Goal: Task Accomplishment & Management: Manage account settings

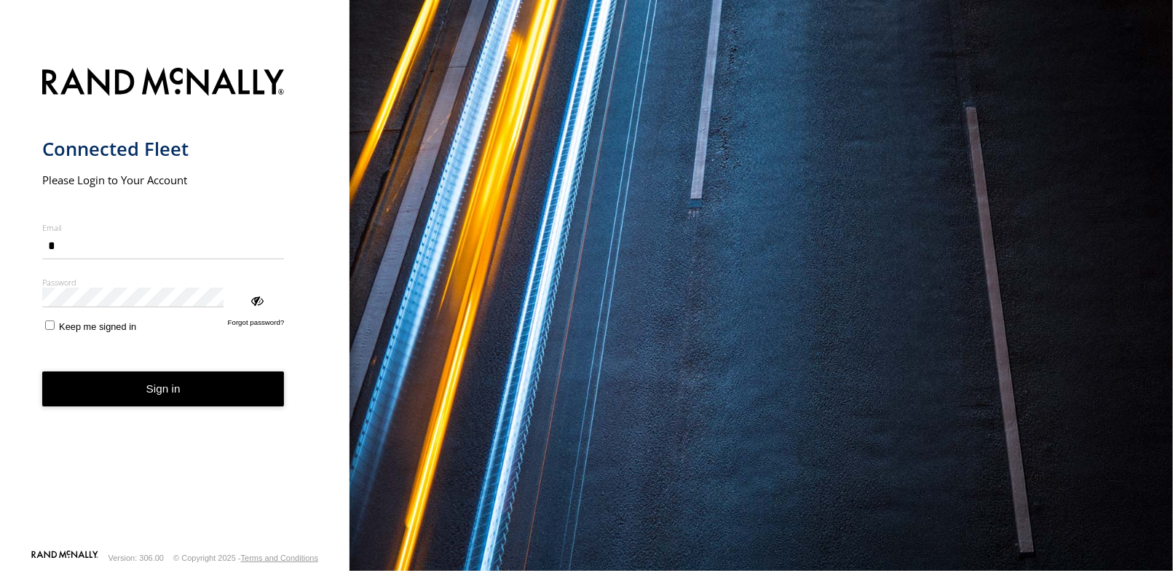
type input "**********"
click at [228, 318] on link "Forgot password?" at bounding box center [256, 325] width 57 height 14
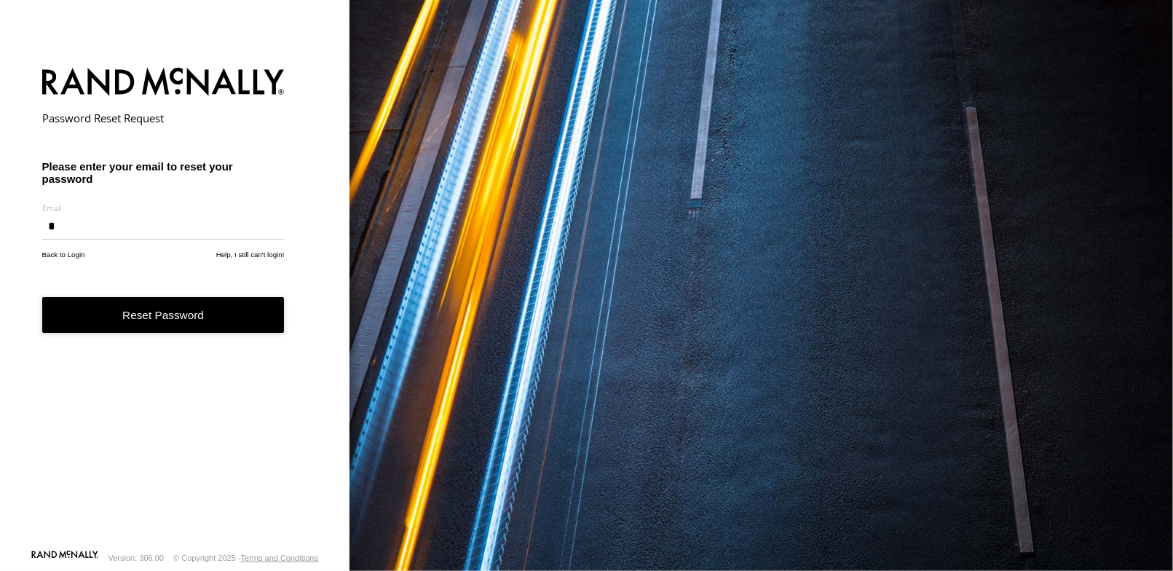
type input "**********"
click at [117, 297] on button "Reset Password" at bounding box center [163, 315] width 243 height 36
